Goal: Information Seeking & Learning: Learn about a topic

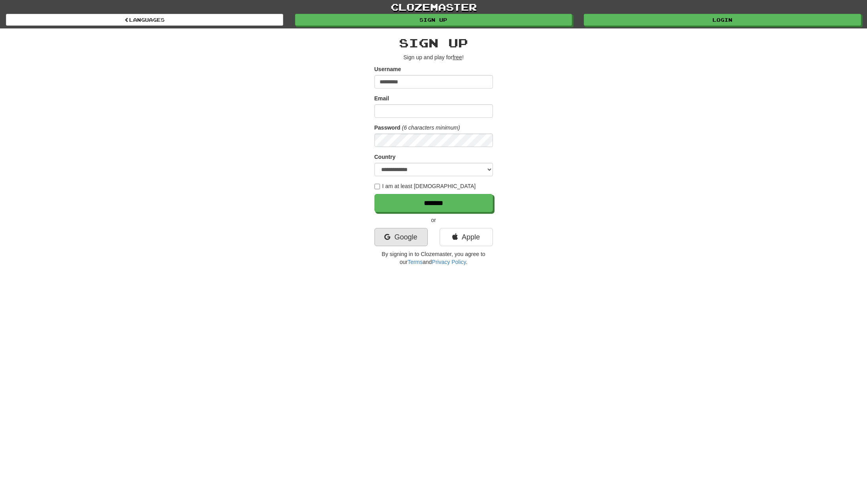
type input "*********"
click at [408, 244] on link "Google" at bounding box center [401, 237] width 53 height 18
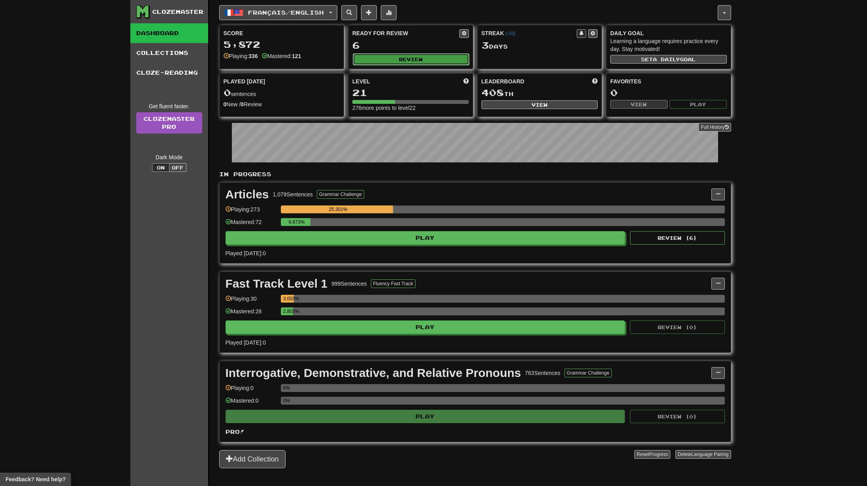
click at [403, 62] on button "Review" at bounding box center [411, 59] width 117 height 12
select select "**"
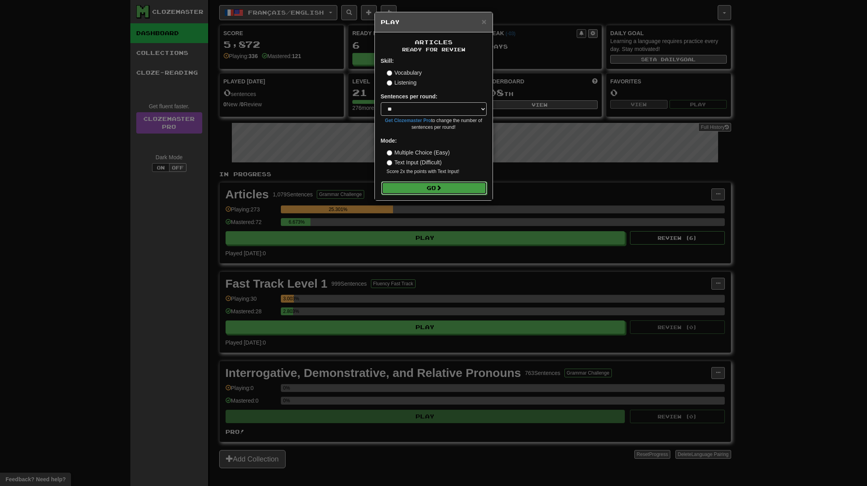
click at [449, 192] on button "Go" at bounding box center [434, 187] width 106 height 13
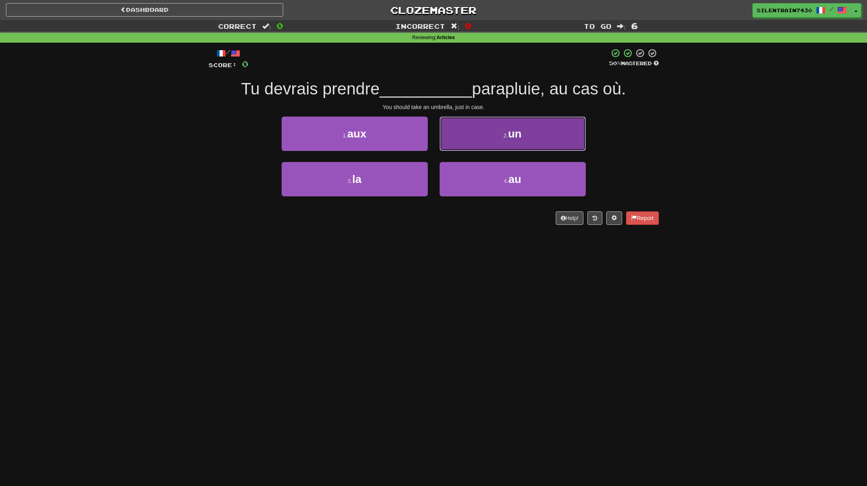
click at [494, 137] on button "2 . un" at bounding box center [513, 134] width 146 height 34
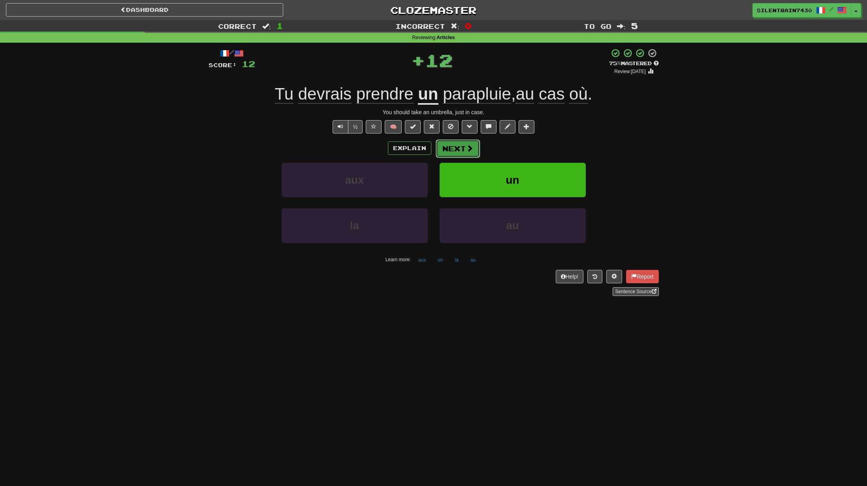
click at [457, 150] on button "Next" at bounding box center [458, 148] width 44 height 18
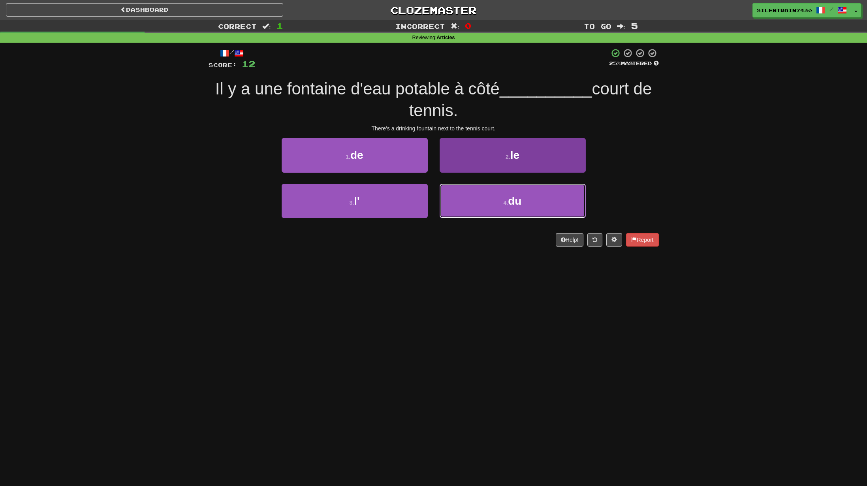
click at [496, 196] on button "4 . du" at bounding box center [513, 201] width 146 height 34
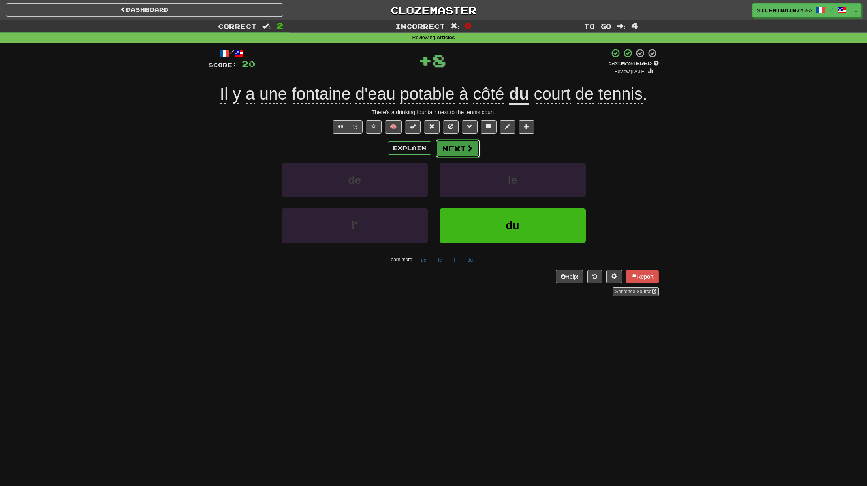
click at [461, 149] on button "Next" at bounding box center [458, 148] width 44 height 18
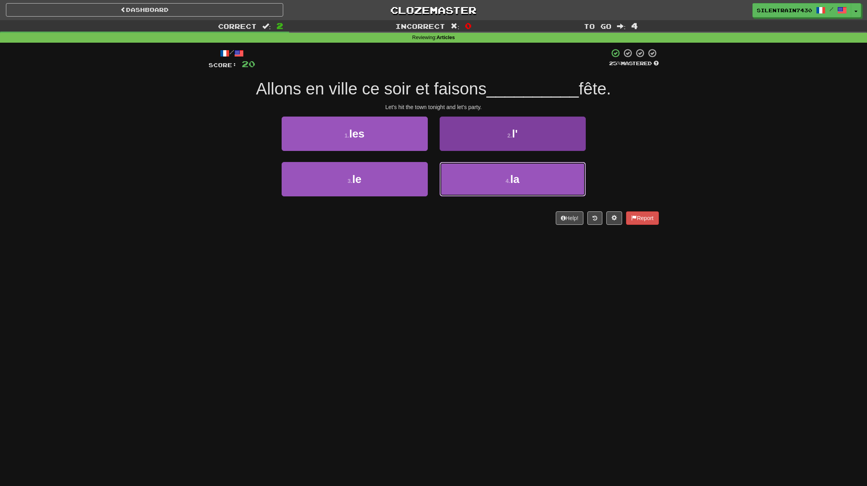
click at [484, 177] on button "4 . la" at bounding box center [513, 179] width 146 height 34
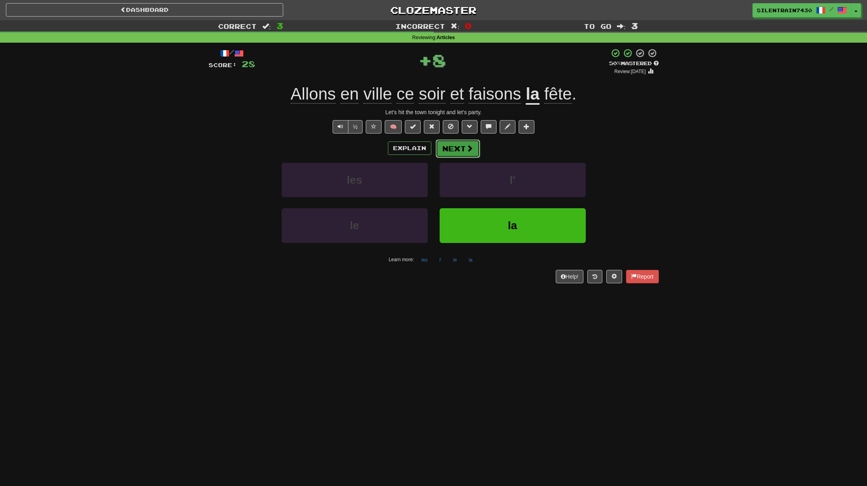
click at [462, 155] on button "Next" at bounding box center [458, 148] width 44 height 18
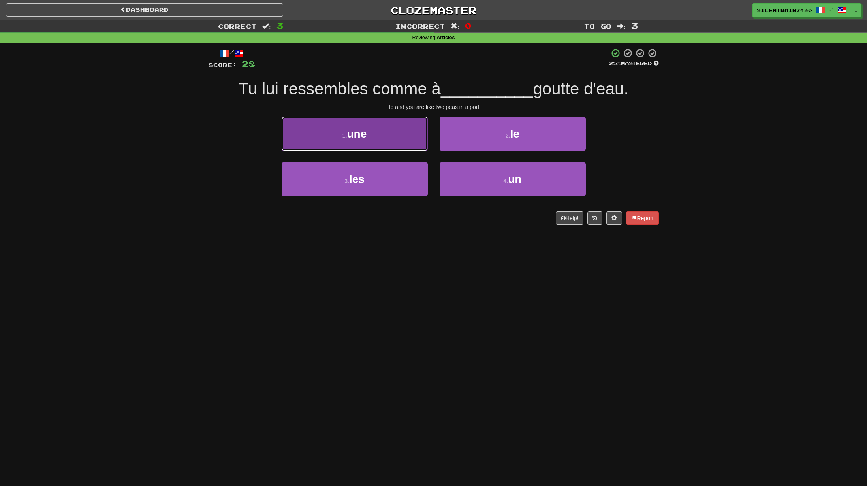
click at [416, 145] on button "1 . une" at bounding box center [355, 134] width 146 height 34
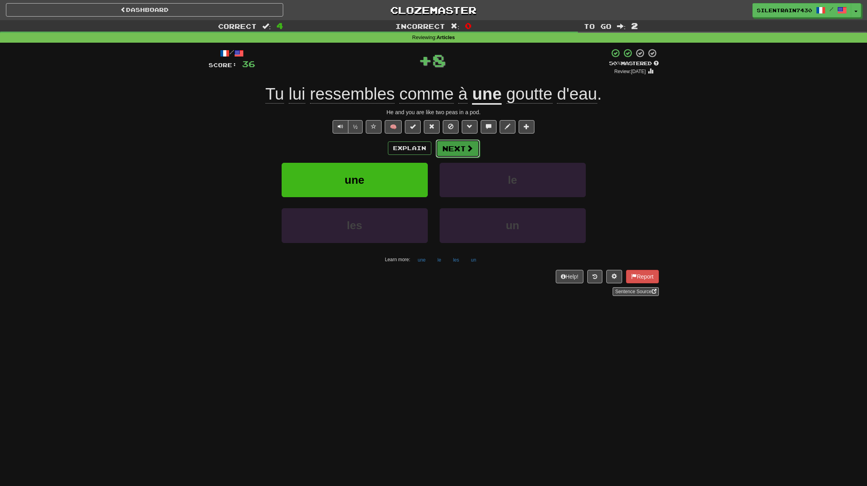
click at [469, 146] on span at bounding box center [469, 148] width 7 height 7
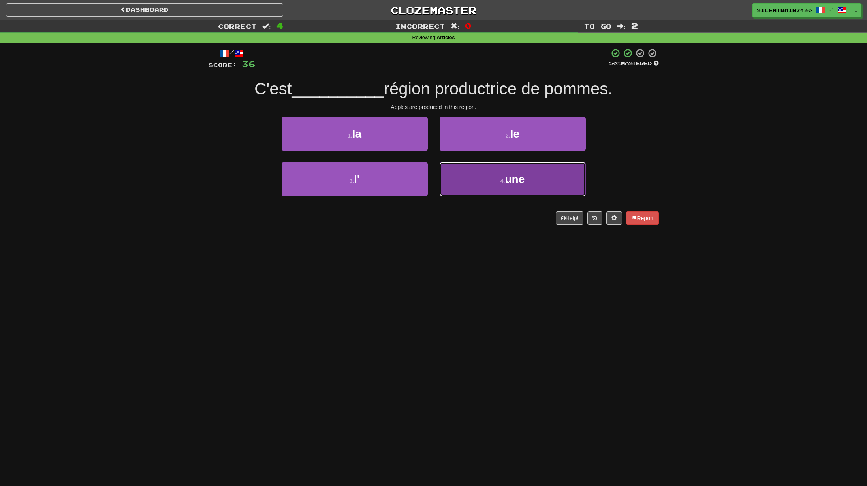
click at [503, 173] on button "4 . une" at bounding box center [513, 179] width 146 height 34
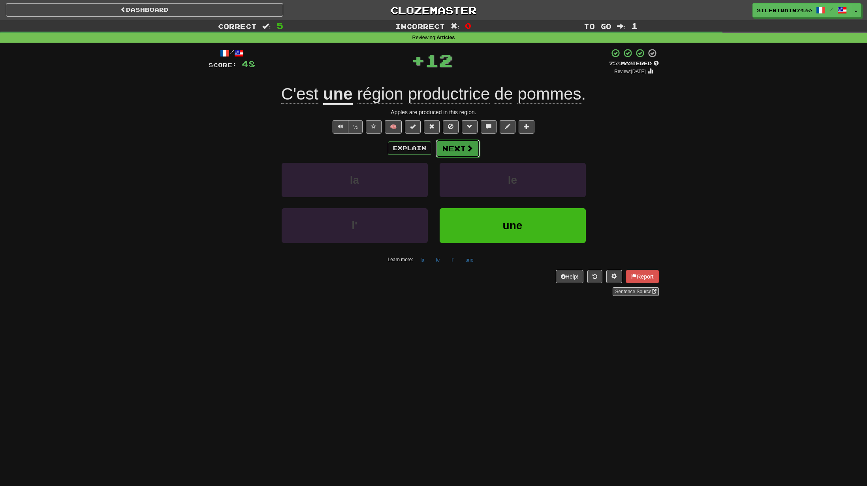
click at [460, 147] on button "Next" at bounding box center [458, 148] width 44 height 18
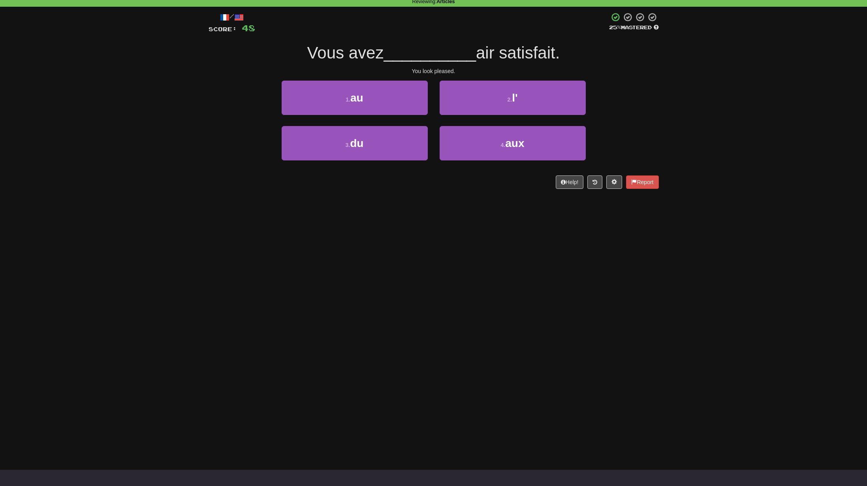
scroll to position [37, 0]
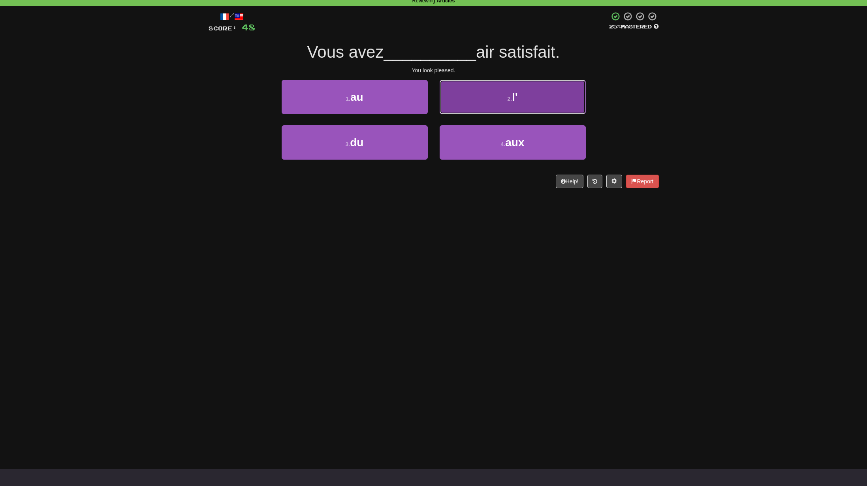
click at [497, 106] on button "2 . l'" at bounding box center [513, 97] width 146 height 34
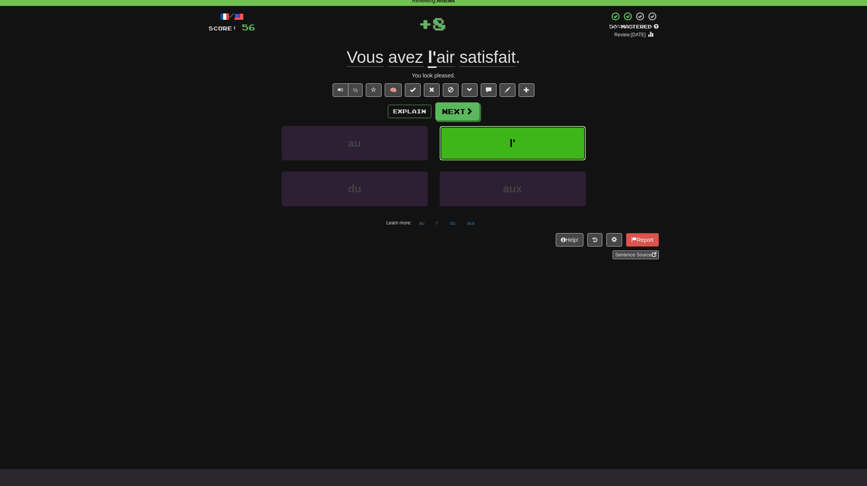
scroll to position [0, 0]
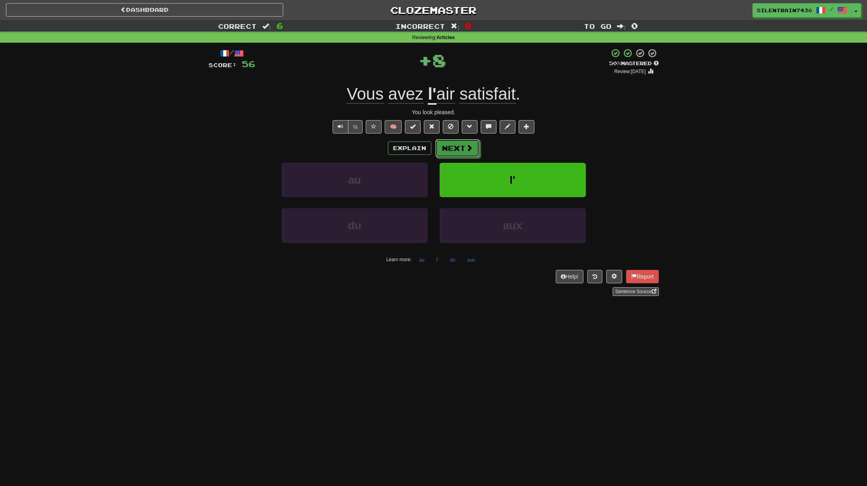
click at [458, 152] on button "Next" at bounding box center [457, 148] width 44 height 18
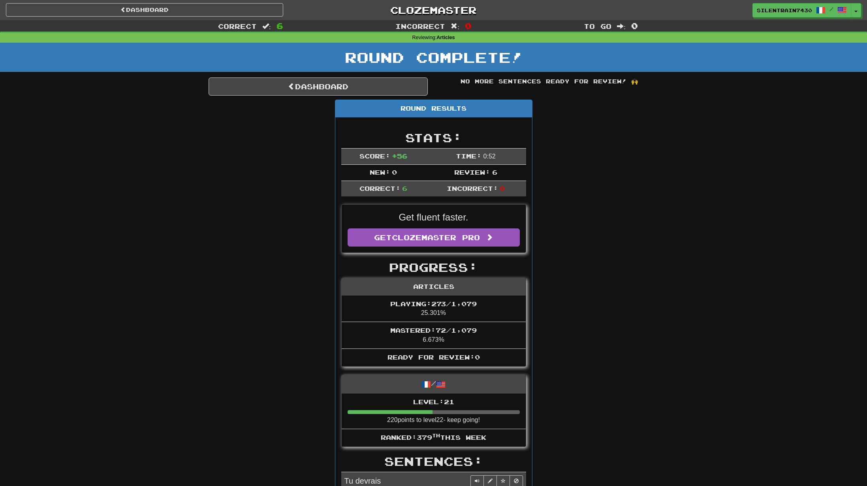
drag, startPoint x: 390, startPoint y: 97, endPoint x: 396, endPoint y: 99, distance: 5.9
click at [390, 98] on div "Dashboard No more sentences ready for review! 🙌 Round Results Stats: Score: + 5…" at bounding box center [434, 413] width 450 height 673
click at [383, 90] on link "Dashboard" at bounding box center [318, 86] width 219 height 18
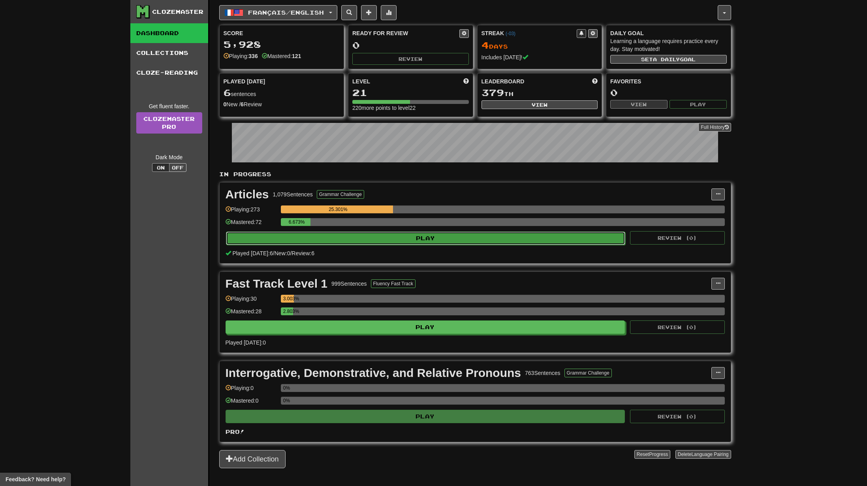
click at [471, 242] on button "Play" at bounding box center [426, 238] width 400 height 13
select select "**"
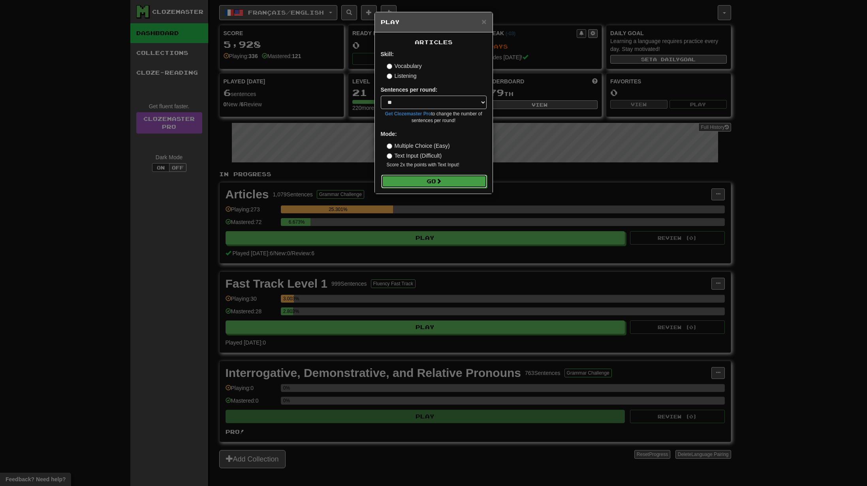
click at [430, 181] on button "Go" at bounding box center [434, 181] width 106 height 13
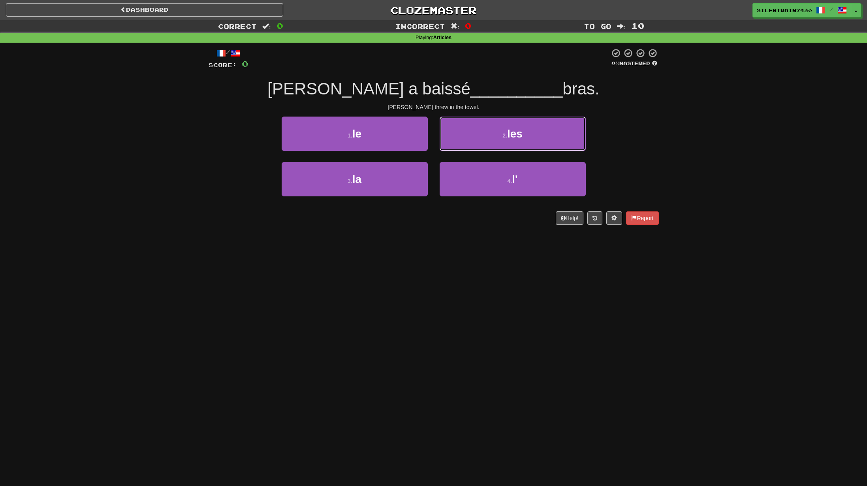
click at [492, 141] on button "2 . les" at bounding box center [513, 134] width 146 height 34
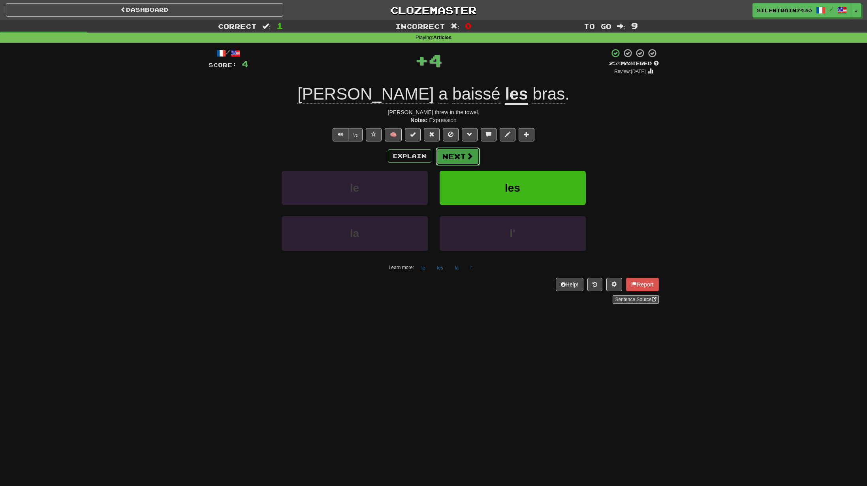
click at [467, 165] on button "Next" at bounding box center [458, 156] width 44 height 18
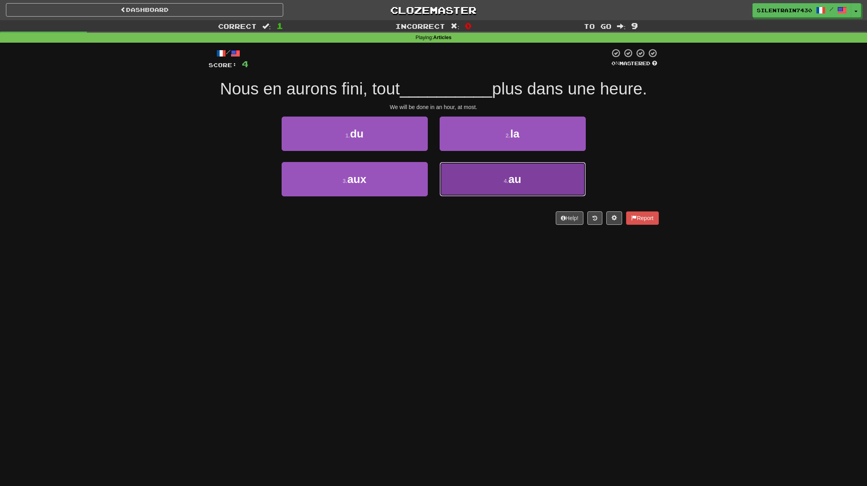
click at [475, 179] on button "4 . au" at bounding box center [513, 179] width 146 height 34
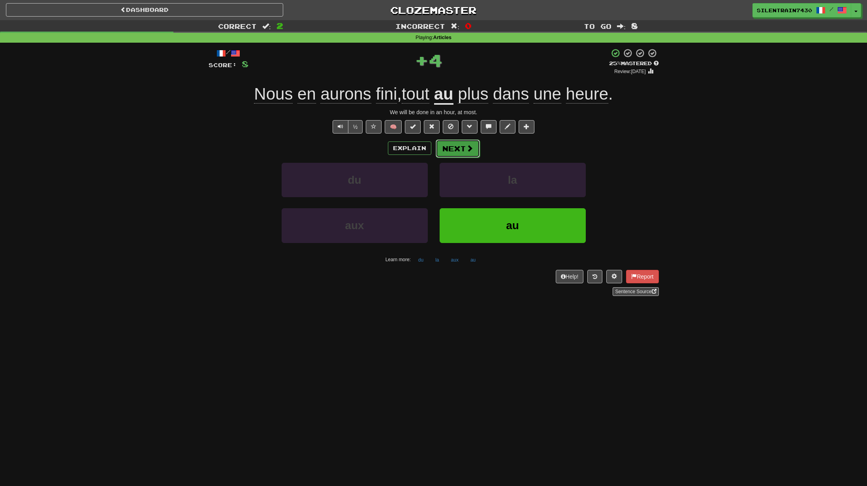
click at [457, 149] on button "Next" at bounding box center [458, 148] width 44 height 18
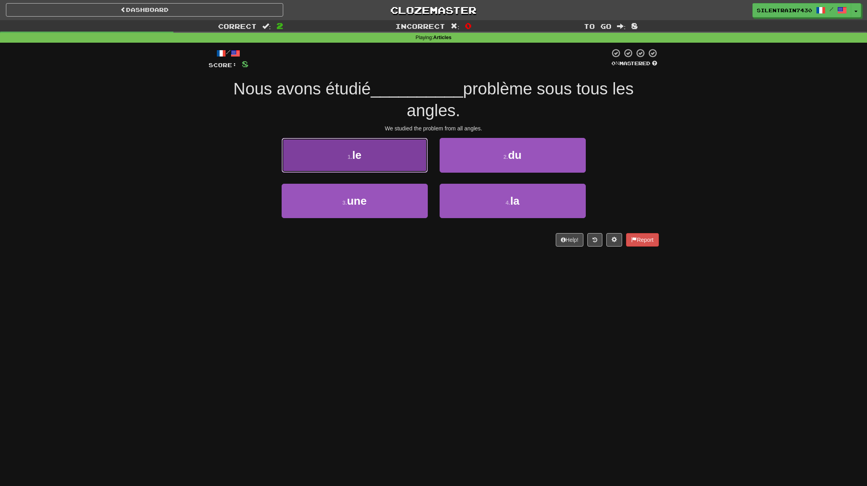
click at [384, 151] on button "1 . le" at bounding box center [355, 155] width 146 height 34
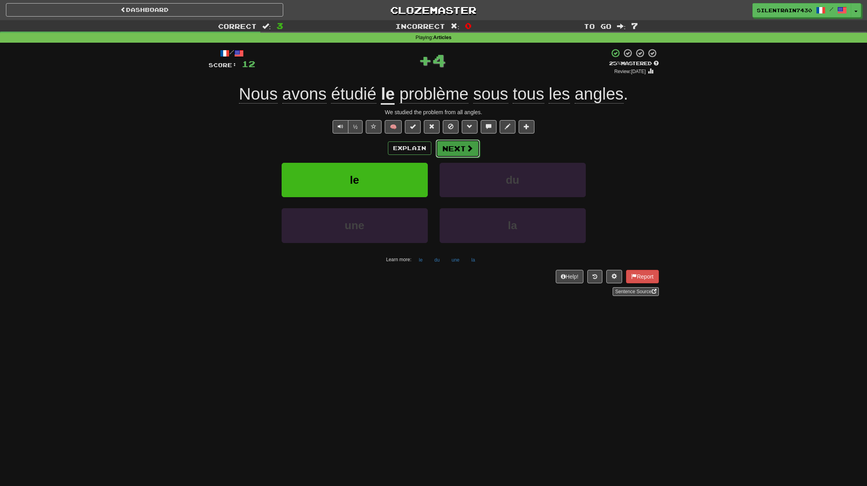
click at [462, 151] on button "Next" at bounding box center [458, 148] width 44 height 18
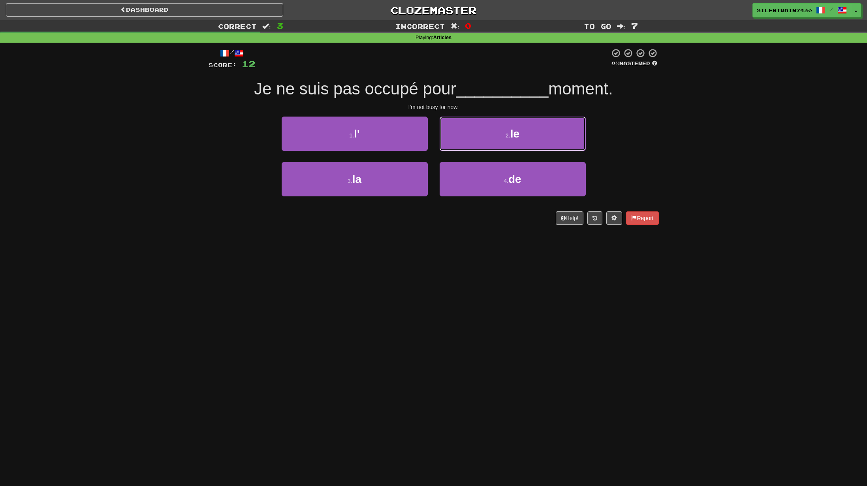
drag, startPoint x: 493, startPoint y: 130, endPoint x: 482, endPoint y: 134, distance: 10.7
click at [492, 131] on button "2 . le" at bounding box center [513, 134] width 146 height 34
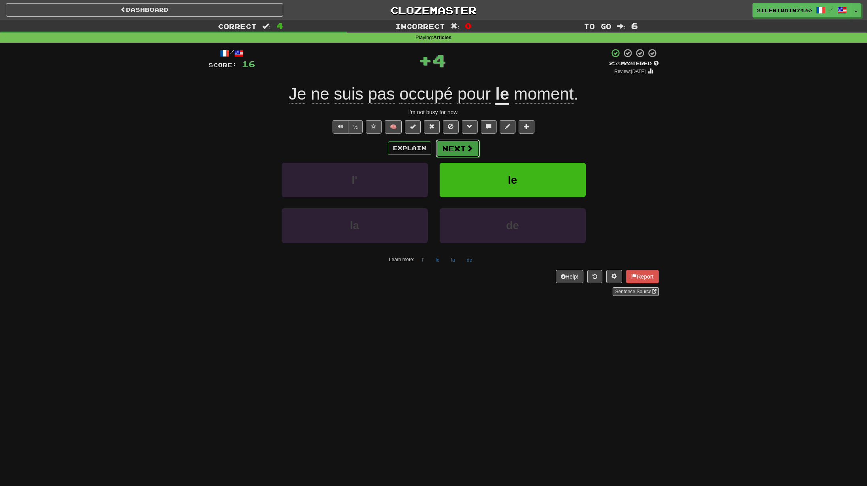
click at [463, 148] on button "Next" at bounding box center [458, 148] width 44 height 18
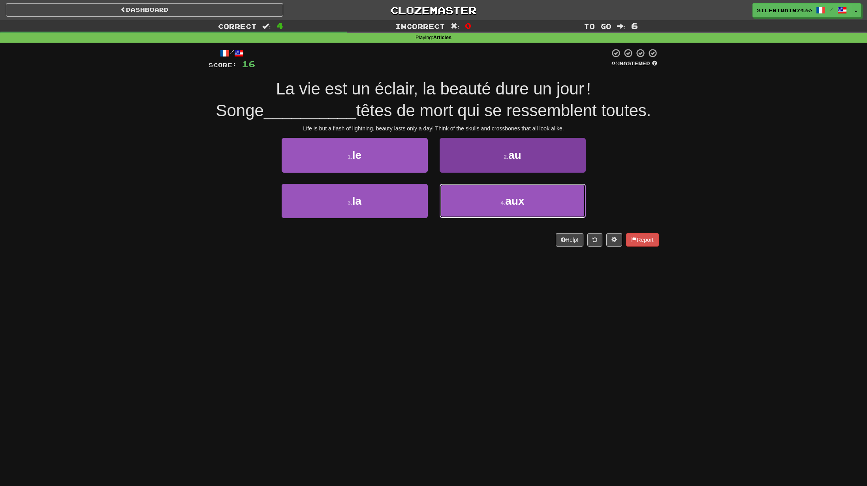
click at [480, 202] on button "4 . aux" at bounding box center [513, 201] width 146 height 34
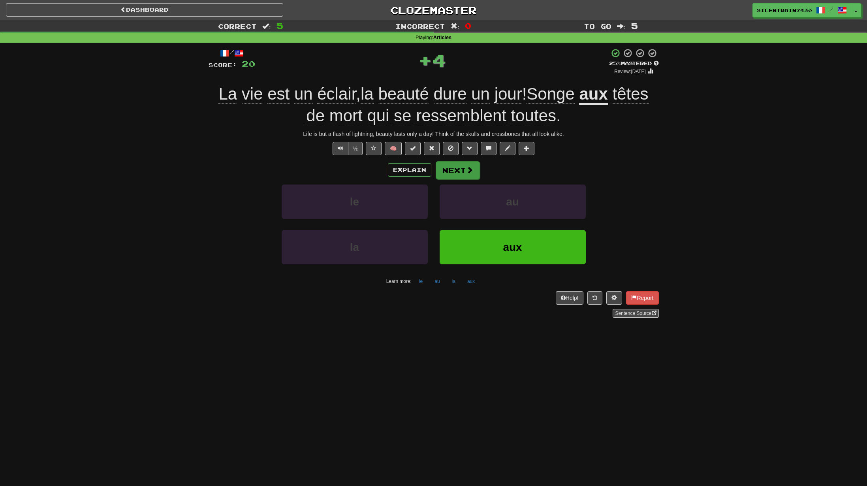
click at [471, 179] on div "Explain Next le au la aux Learn more: le au la aux" at bounding box center [434, 224] width 450 height 127
click at [470, 174] on button "Next" at bounding box center [458, 170] width 44 height 18
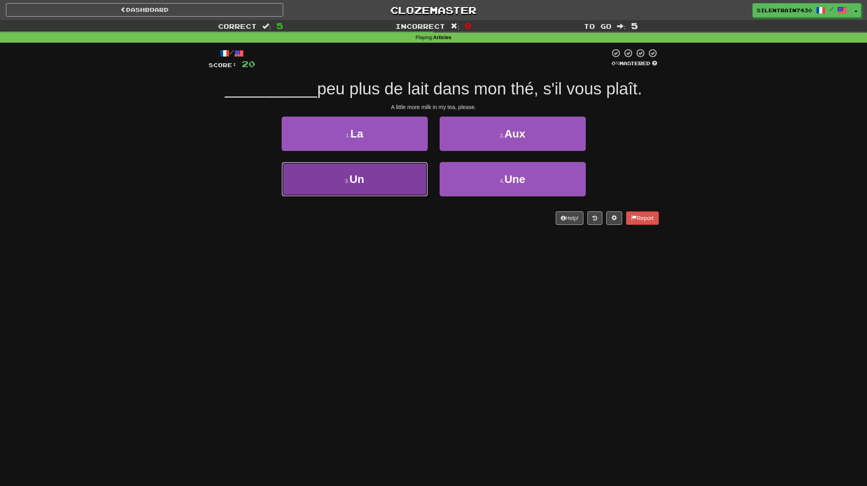
click at [408, 173] on button "3 . Un" at bounding box center [355, 179] width 146 height 34
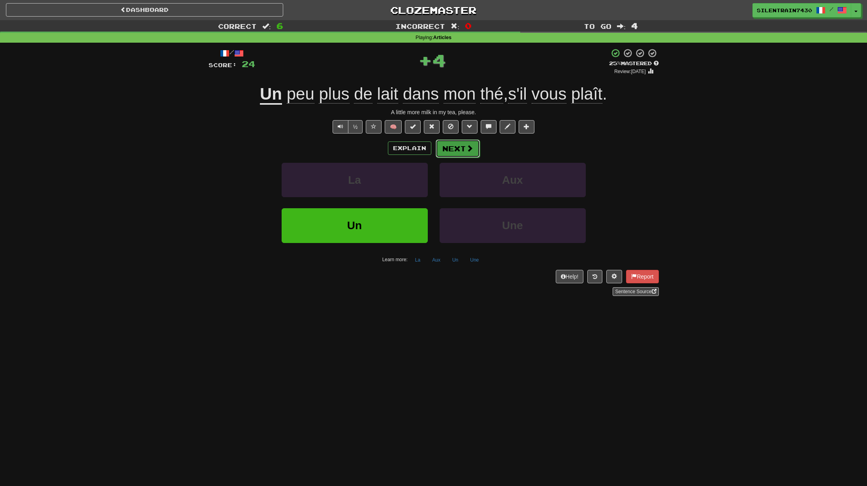
click at [456, 153] on button "Next" at bounding box center [458, 148] width 44 height 18
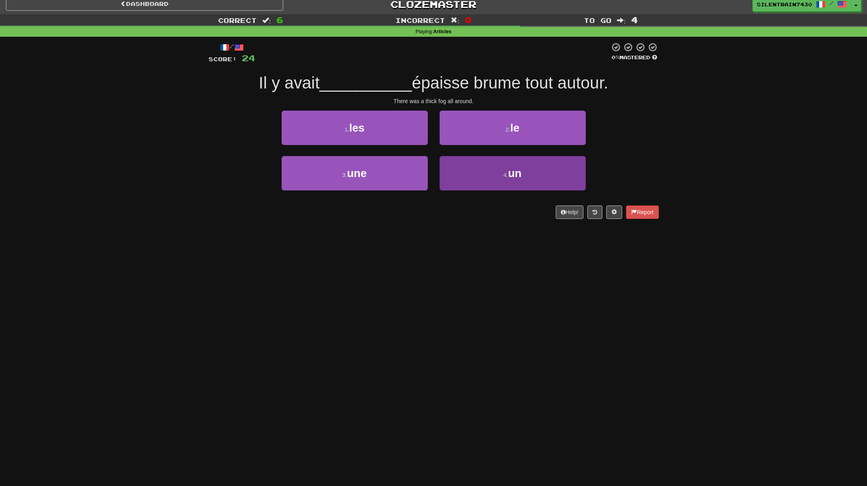
scroll to position [5, 0]
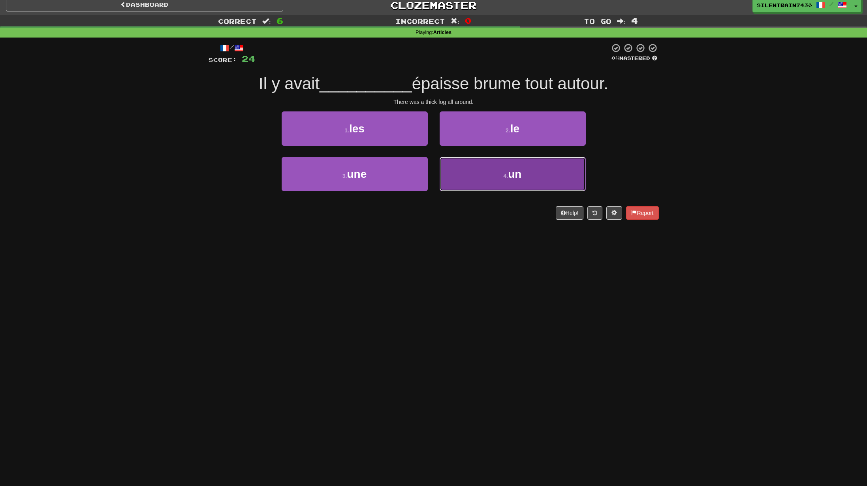
click at [486, 174] on button "4 . un" at bounding box center [513, 174] width 146 height 34
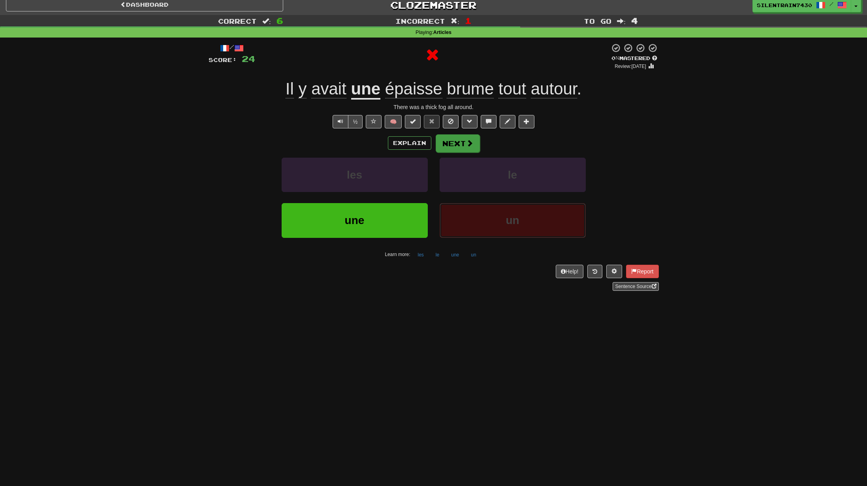
scroll to position [9, 0]
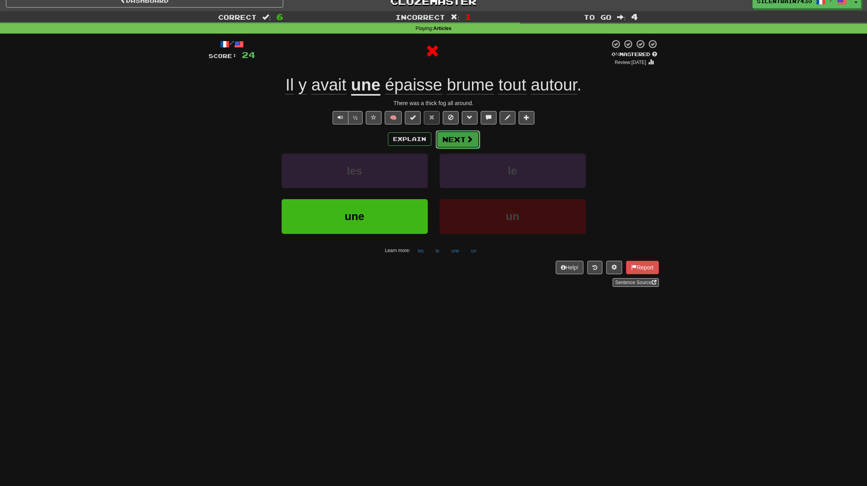
click at [444, 148] on button "Next" at bounding box center [458, 139] width 44 height 18
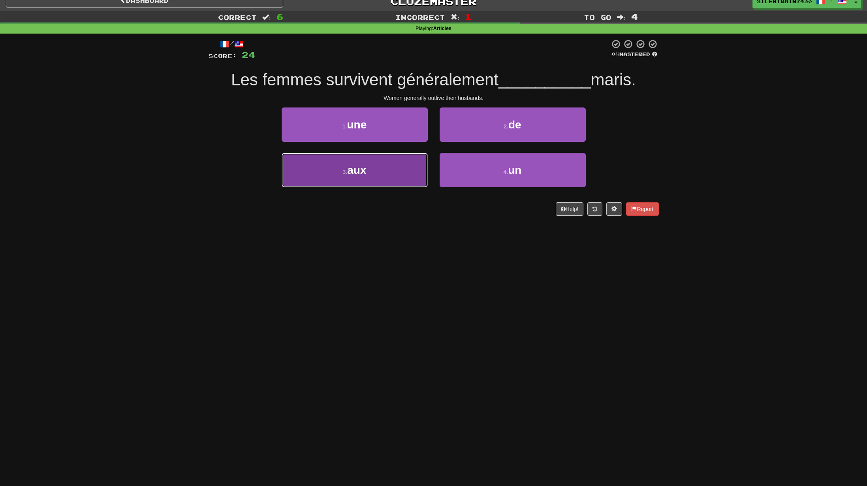
click at [414, 167] on button "3 . aux" at bounding box center [355, 170] width 146 height 34
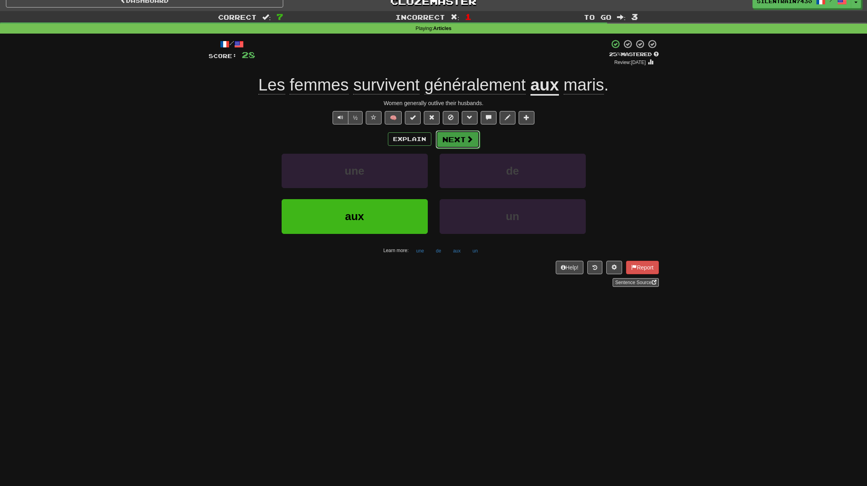
click at [453, 143] on button "Next" at bounding box center [458, 139] width 44 height 18
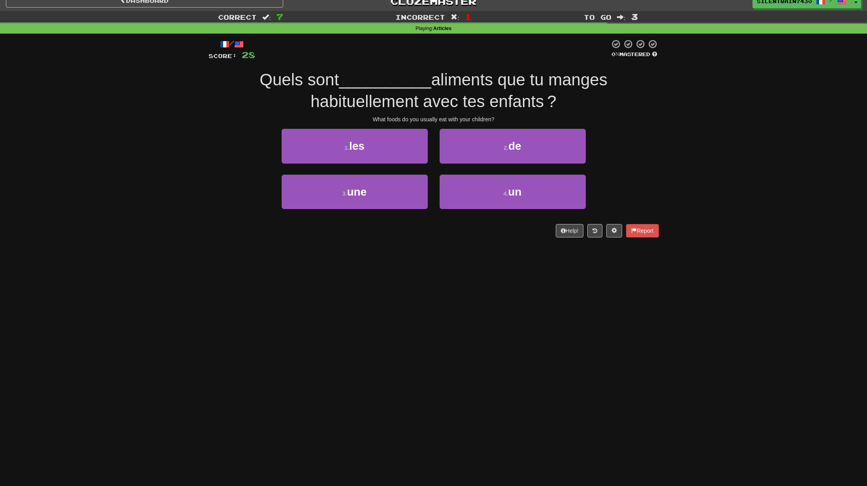
scroll to position [13, 0]
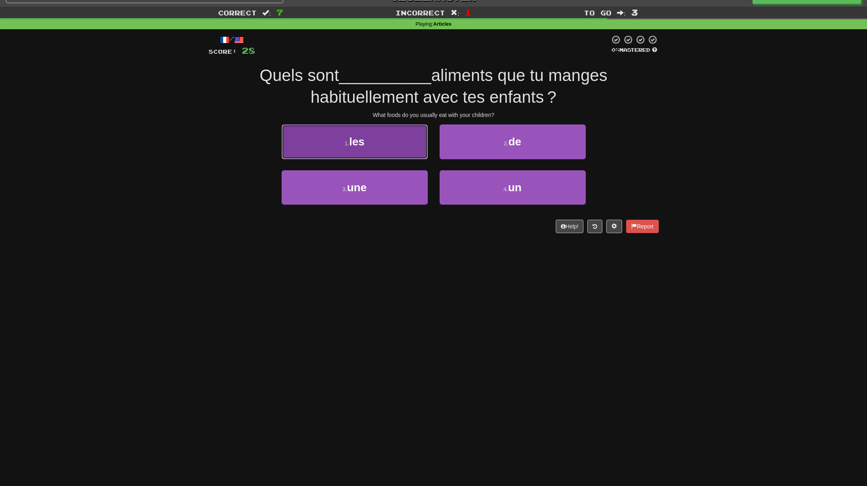
click at [389, 145] on button "1 . les" at bounding box center [355, 141] width 146 height 34
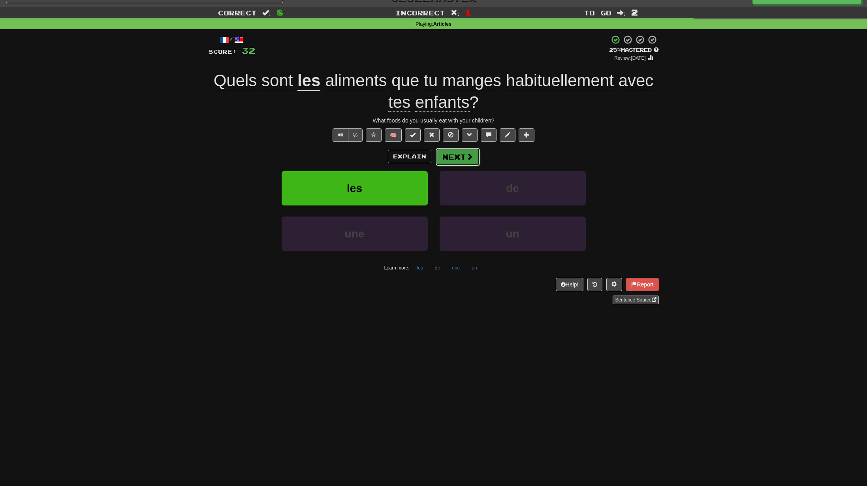
click at [453, 162] on button "Next" at bounding box center [458, 157] width 44 height 18
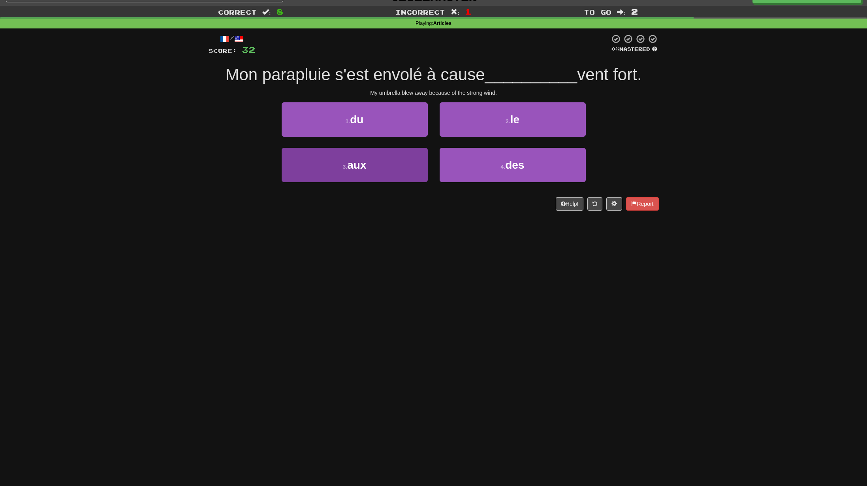
scroll to position [16, 0]
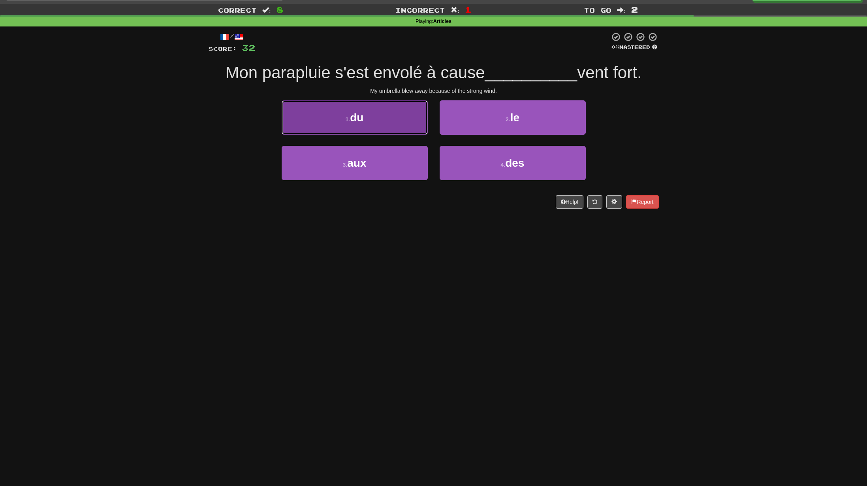
click at [394, 121] on button "1 . du" at bounding box center [355, 117] width 146 height 34
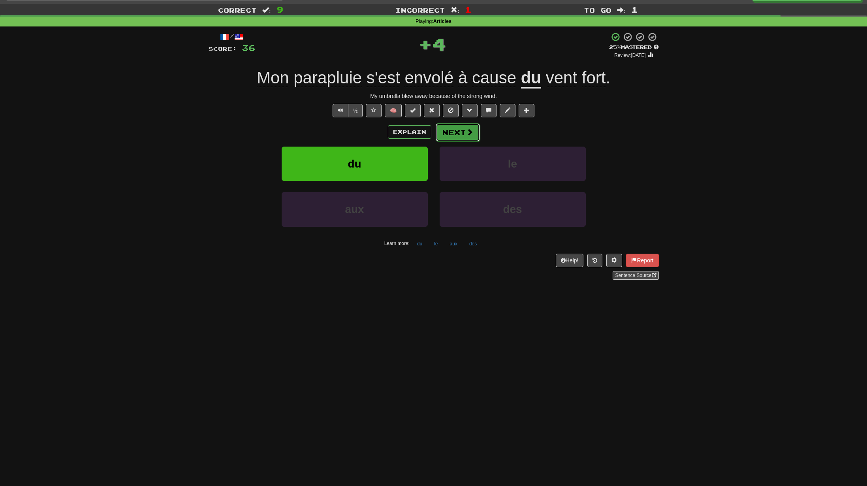
click at [444, 136] on button "Next" at bounding box center [458, 132] width 44 height 18
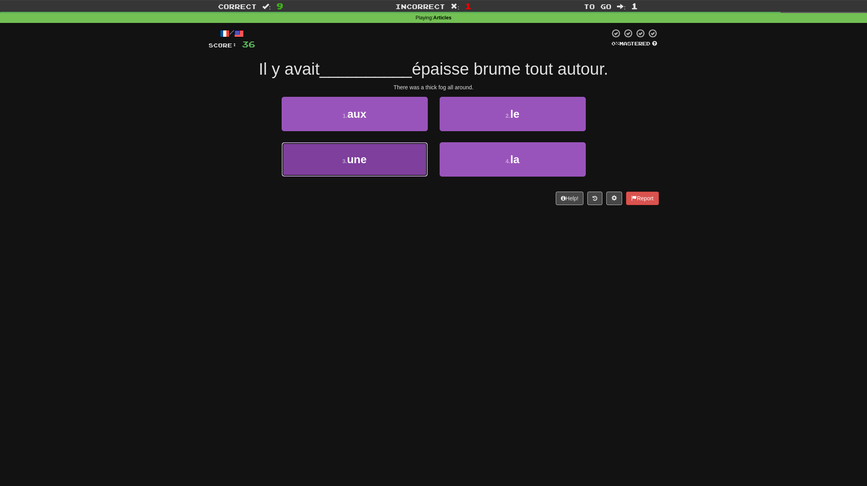
scroll to position [21, 0]
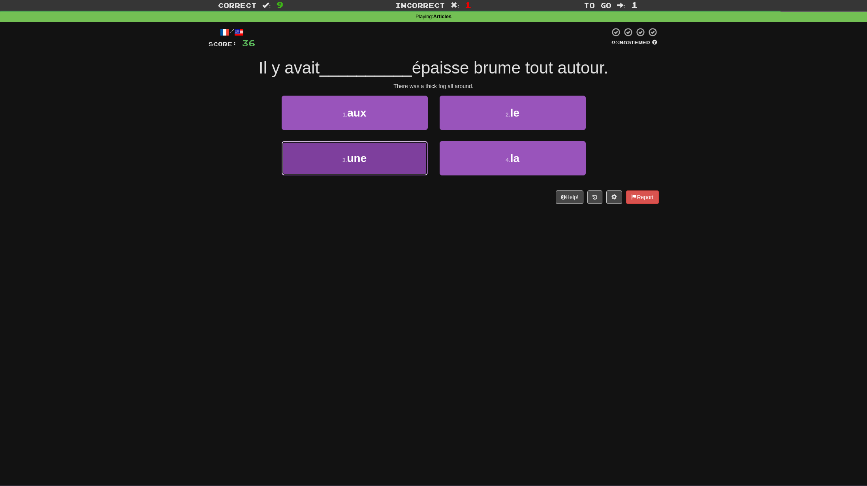
click at [407, 159] on button "3 . une" at bounding box center [355, 158] width 146 height 34
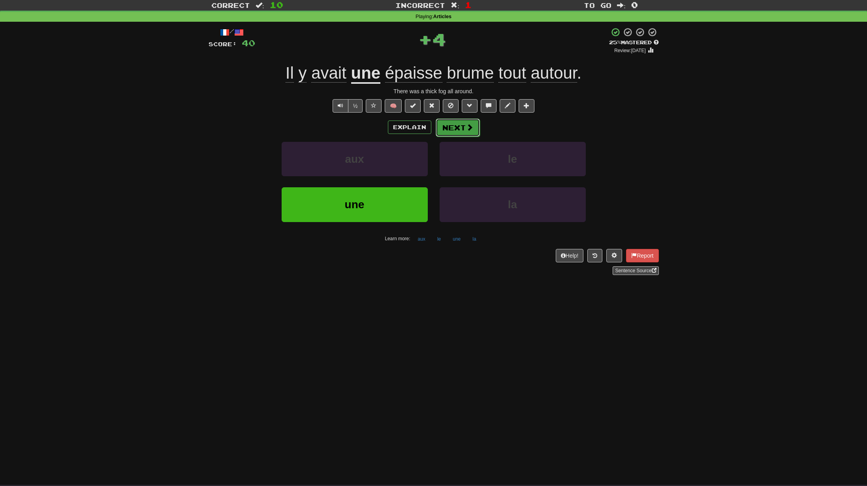
click at [453, 127] on button "Next" at bounding box center [458, 128] width 44 height 18
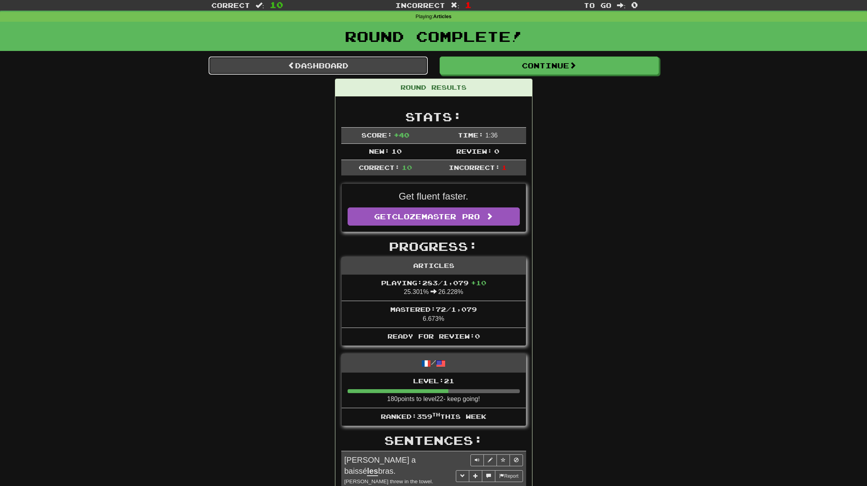
click at [383, 72] on link "Dashboard" at bounding box center [318, 66] width 219 height 18
